Goal: Information Seeking & Learning: Learn about a topic

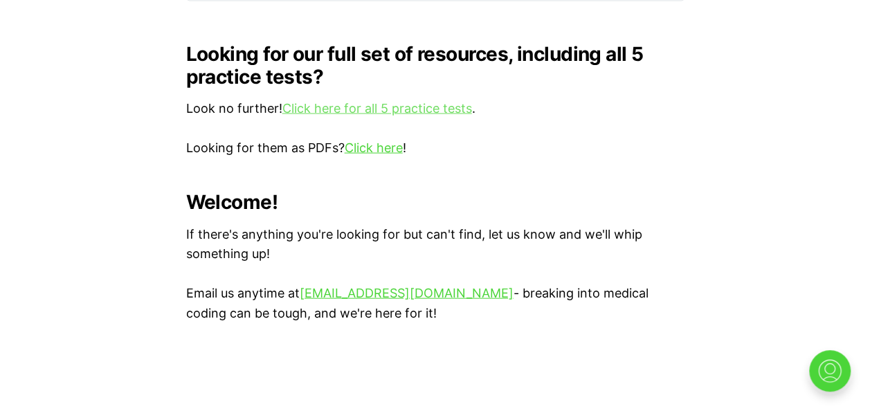
click at [422, 101] on link "Click here for all 5 practice tests" at bounding box center [377, 108] width 190 height 15
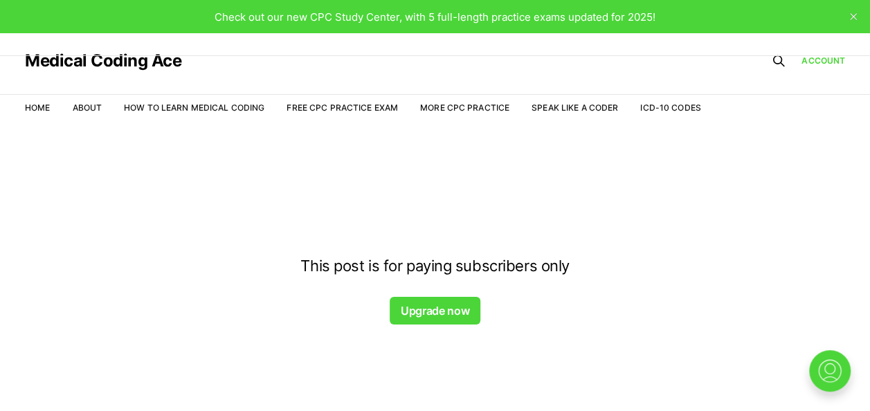
click at [359, 107] on div at bounding box center [435, 155] width 870 height 111
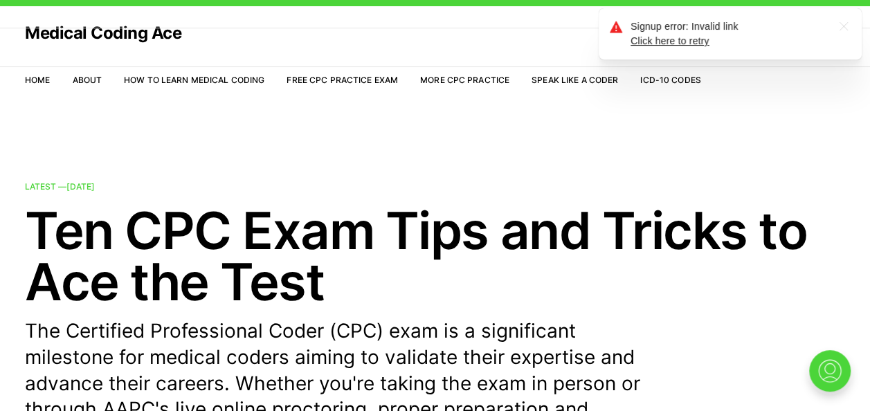
scroll to position [55, 0]
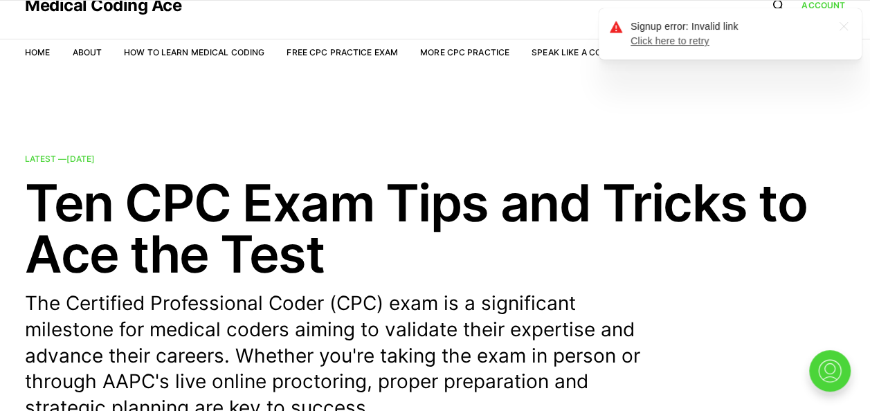
click at [669, 42] on link "Click here to retry" at bounding box center [670, 40] width 79 height 11
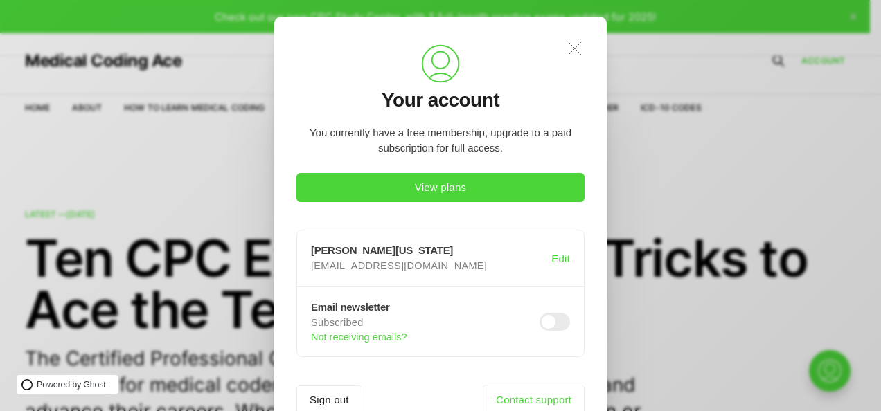
click at [576, 43] on icon ".a{fill:none;stroke:currentColor;stroke-linecap:round;stroke-linejoin:round;str…" at bounding box center [574, 48] width 30 height 30
